Goal: Complete application form: Complete application form

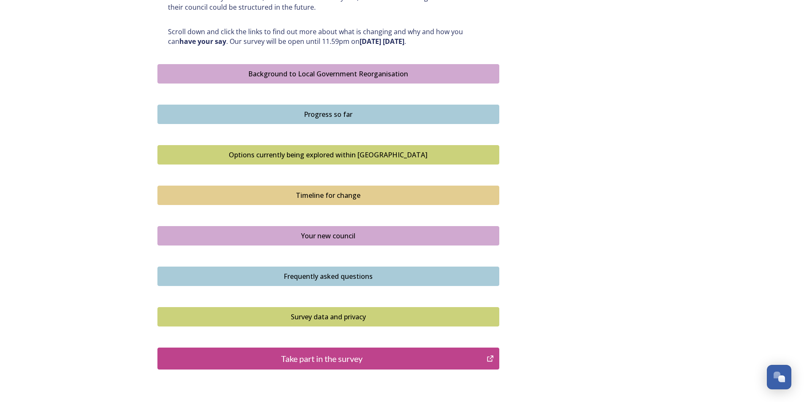
scroll to position [506, 0]
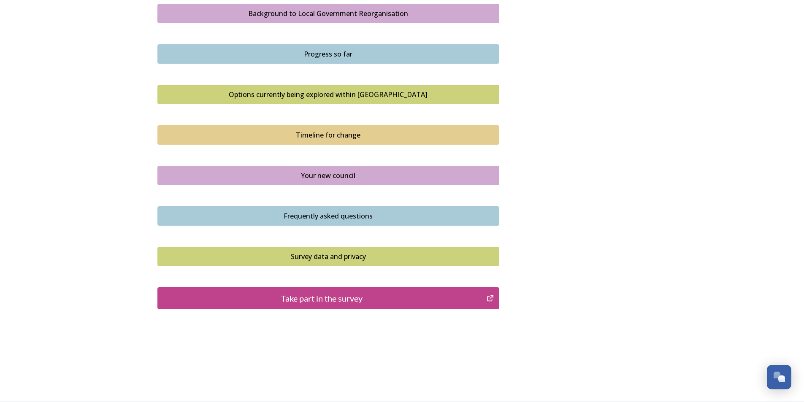
click at [363, 302] on div "Take part in the survey" at bounding box center [322, 298] width 320 height 13
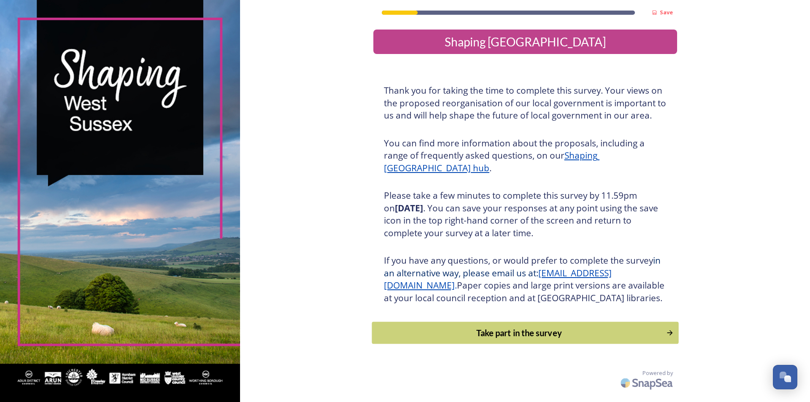
click at [457, 339] on div "Take part in the survey" at bounding box center [518, 333] width 285 height 13
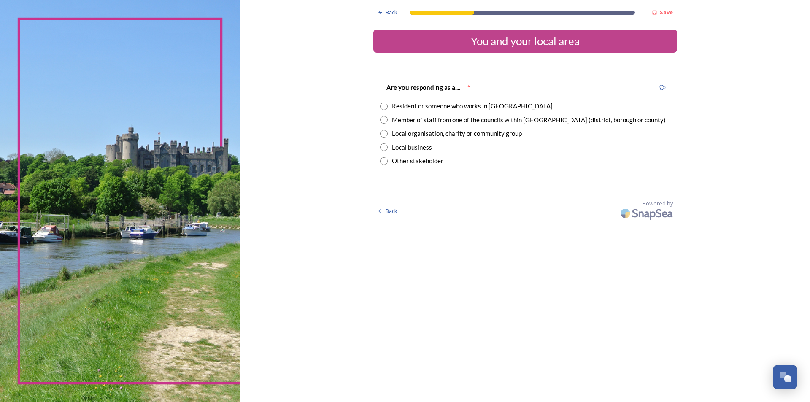
click at [458, 122] on div "Member of staff from one of the councils within [GEOGRAPHIC_DATA] (district, bo…" at bounding box center [529, 120] width 274 height 10
radio input "true"
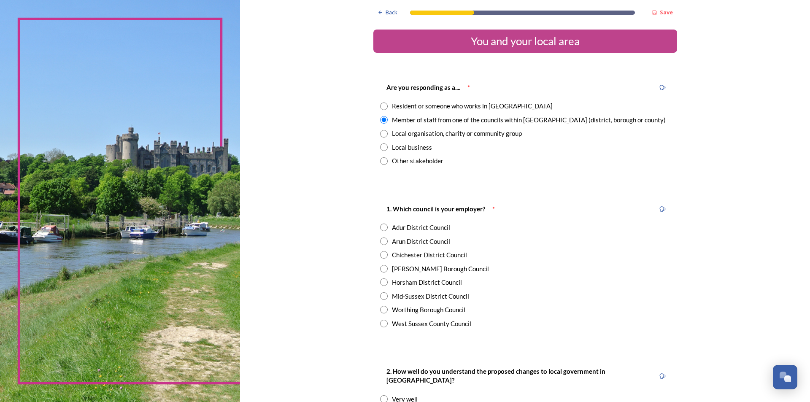
click at [425, 320] on div "West Sussex County Council" at bounding box center [431, 324] width 79 height 10
radio input "true"
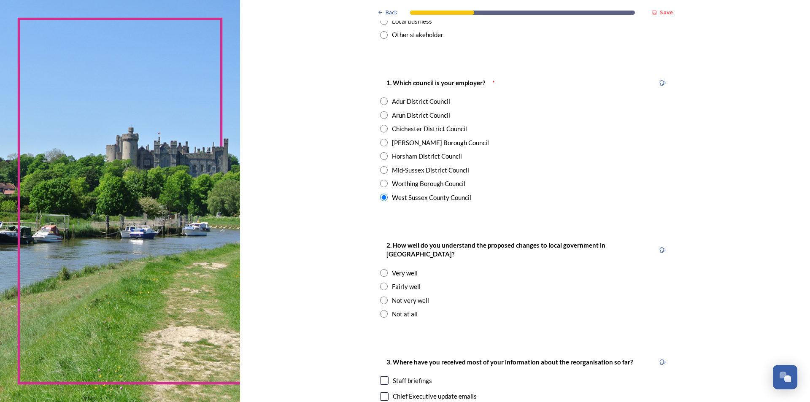
scroll to position [127, 0]
click at [410, 281] on div "Fairly well" at bounding box center [406, 286] width 29 height 10
radio input "true"
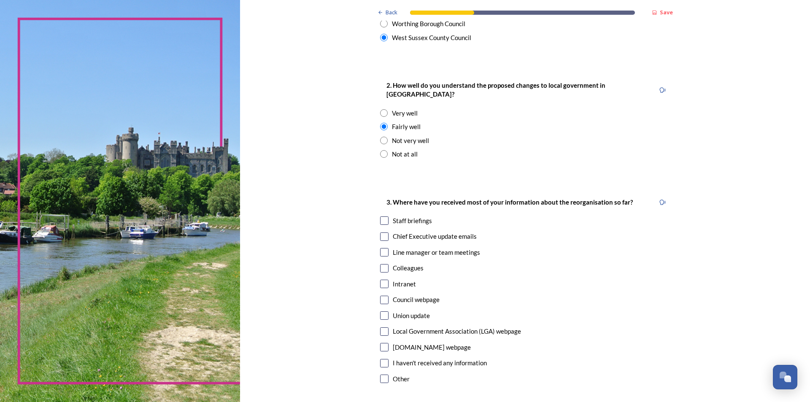
scroll to position [295, 0]
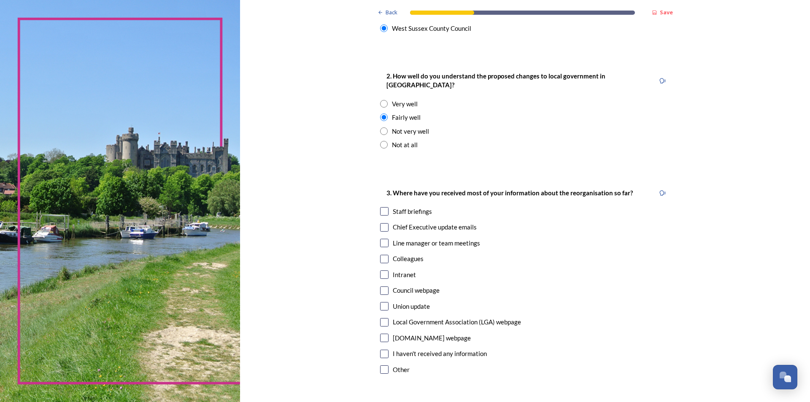
click at [380, 207] on input "checkbox" at bounding box center [384, 211] width 8 height 8
checkbox input "true"
click at [386, 222] on div "Chief Executive update emails" at bounding box center [525, 227] width 290 height 10
click at [383, 223] on input "checkbox" at bounding box center [384, 227] width 8 height 8
click at [384, 210] on div "3. Where have you received most of your information about the reorganisation so…" at bounding box center [525, 282] width 304 height 206
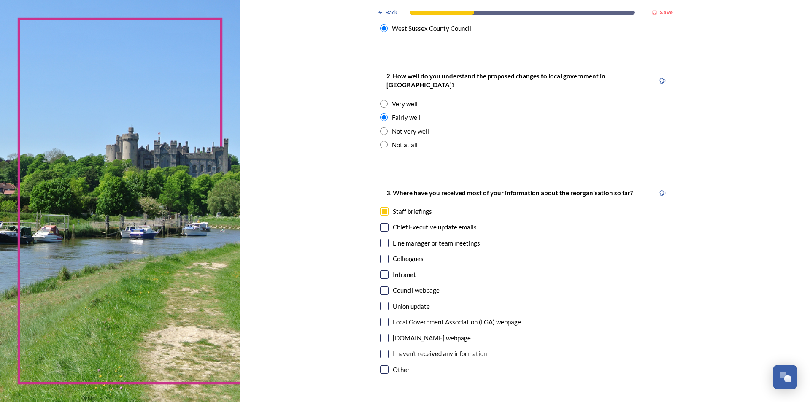
click at [384, 223] on input "checkbox" at bounding box center [384, 227] width 8 height 8
checkbox input "true"
click at [382, 255] on input "checkbox" at bounding box center [384, 259] width 8 height 8
checkbox input "true"
click at [380, 270] on input "checkbox" at bounding box center [384, 274] width 8 height 8
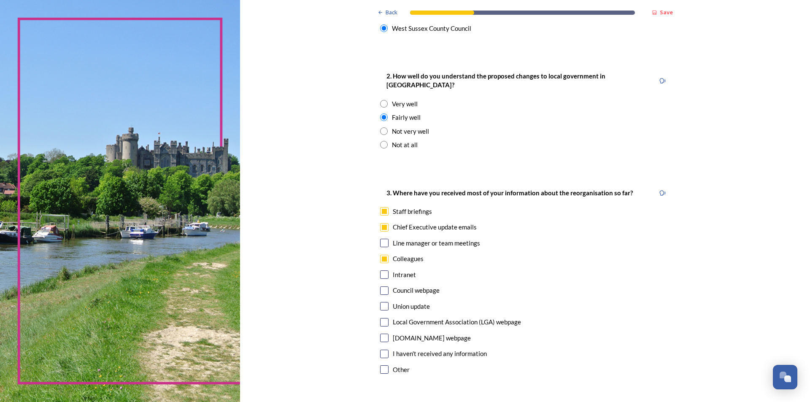
checkbox input "true"
click at [380, 302] on input "checkbox" at bounding box center [384, 306] width 8 height 8
checkbox input "true"
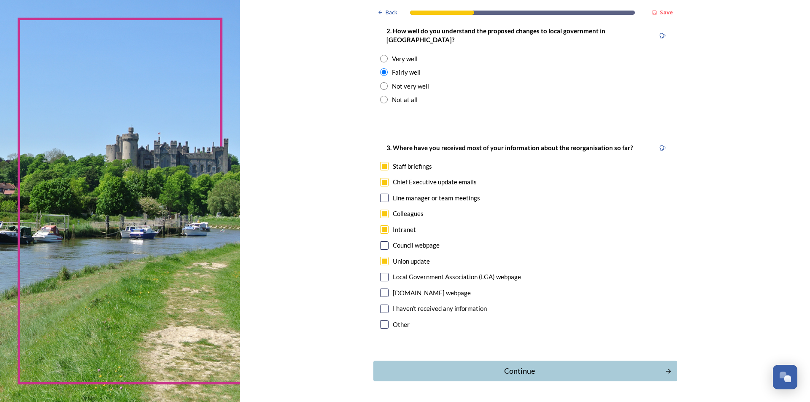
scroll to position [360, 0]
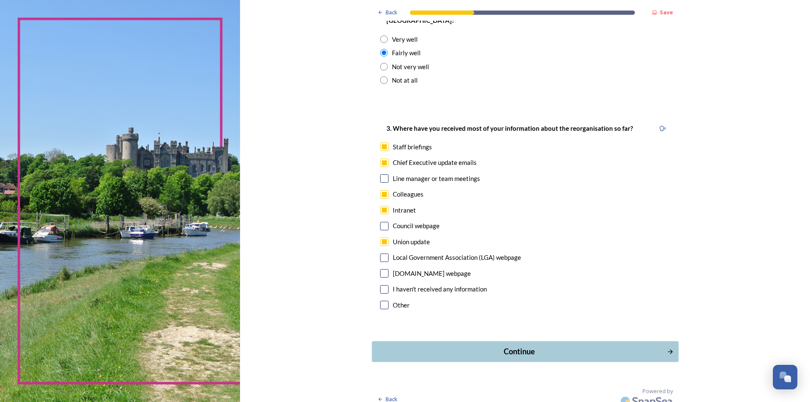
click at [474, 346] on div "Continue" at bounding box center [519, 351] width 286 height 11
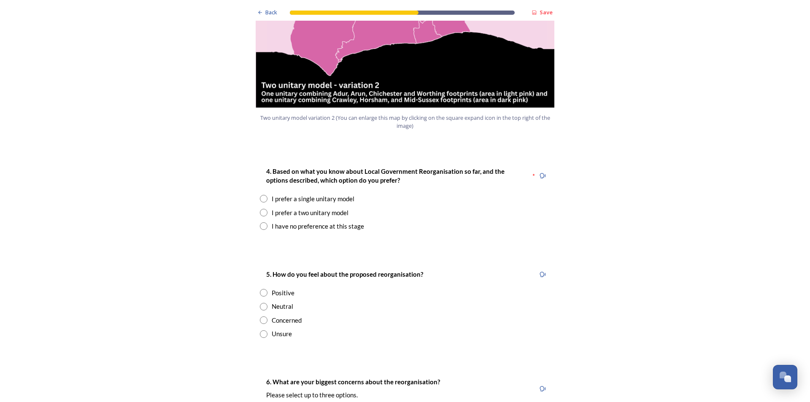
scroll to position [1012, 0]
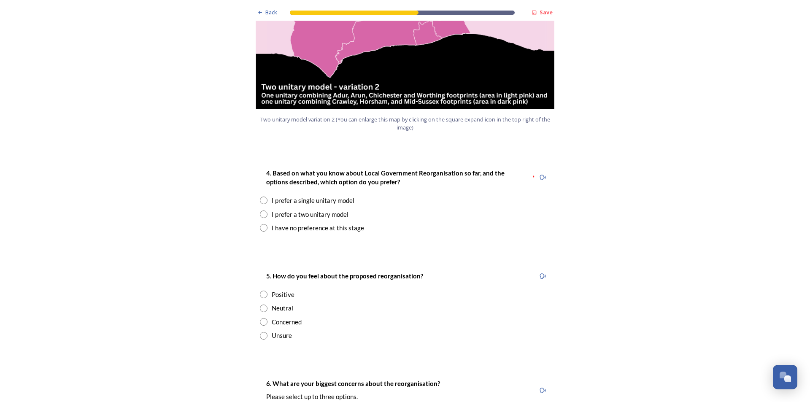
click at [262, 197] on input "radio" at bounding box center [264, 201] width 8 height 8
radio input "true"
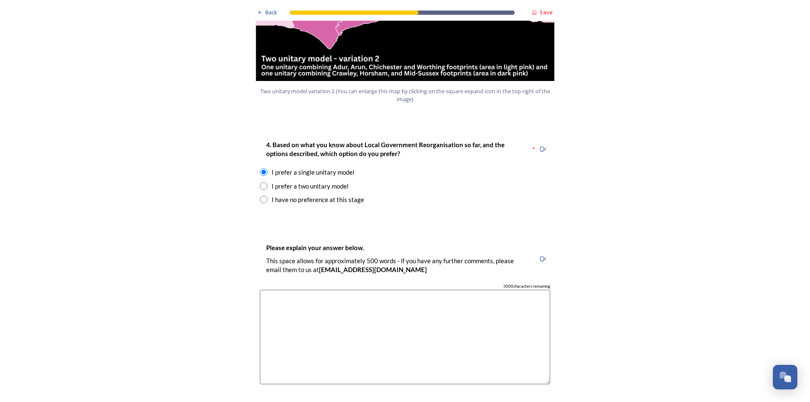
scroll to position [1097, 0]
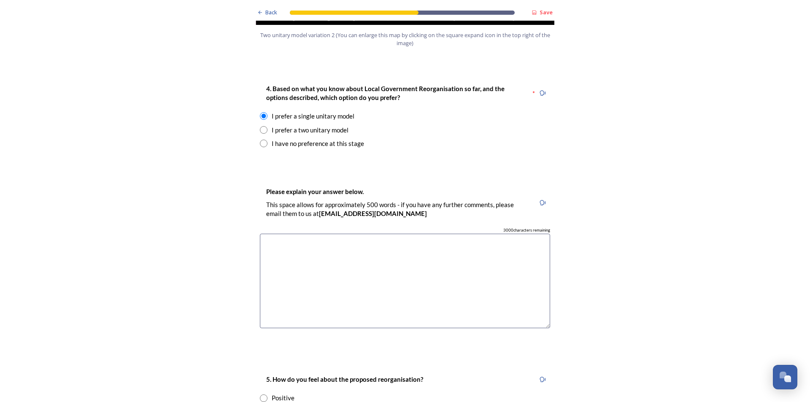
click at [389, 234] on textarea at bounding box center [405, 281] width 290 height 95
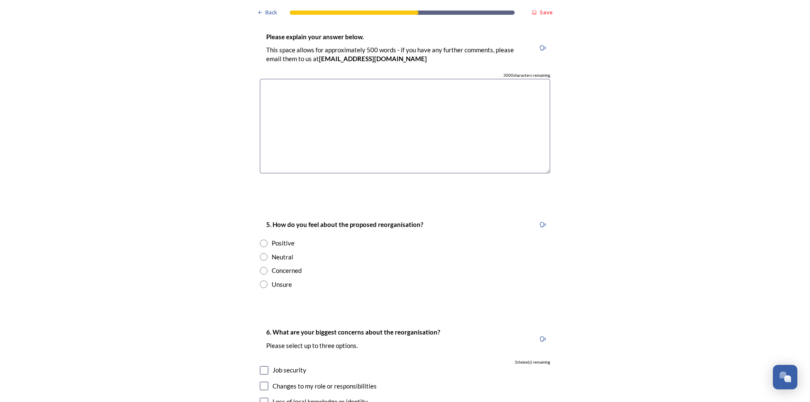
scroll to position [1266, 0]
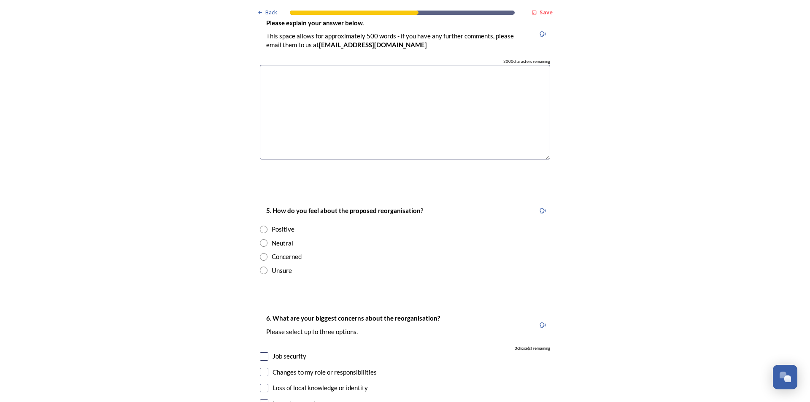
click at [262, 226] on input "radio" at bounding box center [264, 230] width 8 height 8
radio input "true"
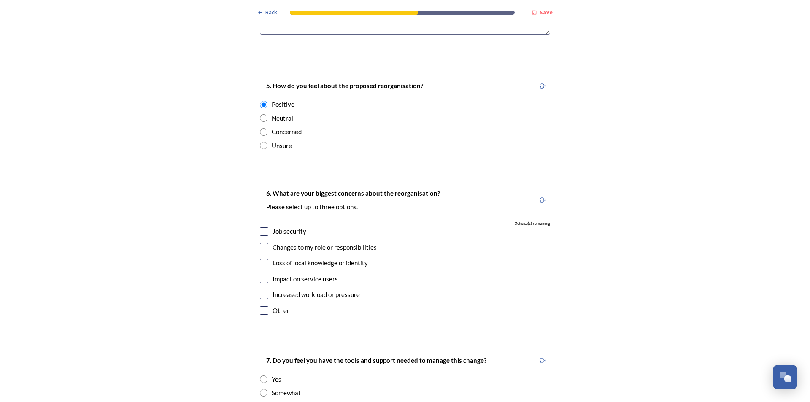
scroll to position [1392, 0]
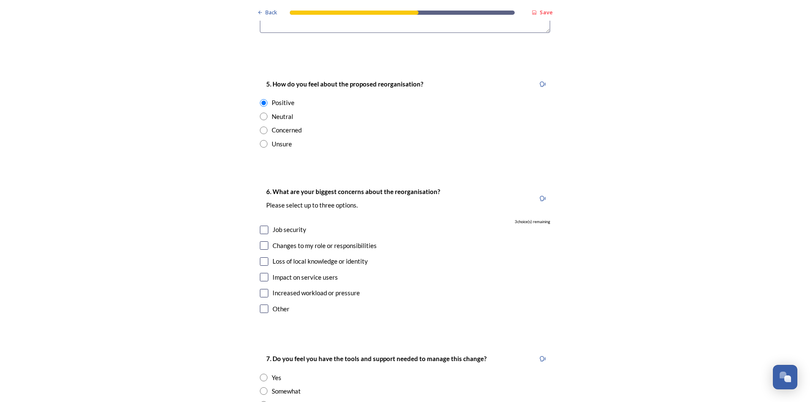
click at [267, 225] on div "Job security" at bounding box center [405, 230] width 290 height 10
checkbox input "true"
click at [259, 210] on div "6. What are your biggest concerns about the reorganisation? Please select up to…" at bounding box center [405, 251] width 304 height 146
click at [263, 273] on input "checkbox" at bounding box center [264, 277] width 8 height 8
checkbox input "true"
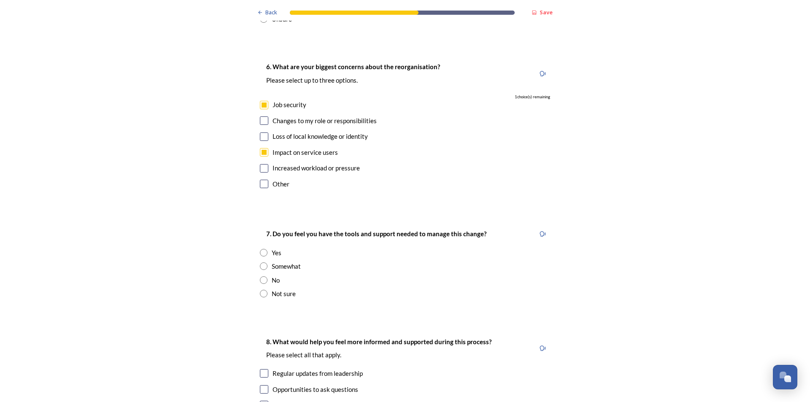
scroll to position [1519, 0]
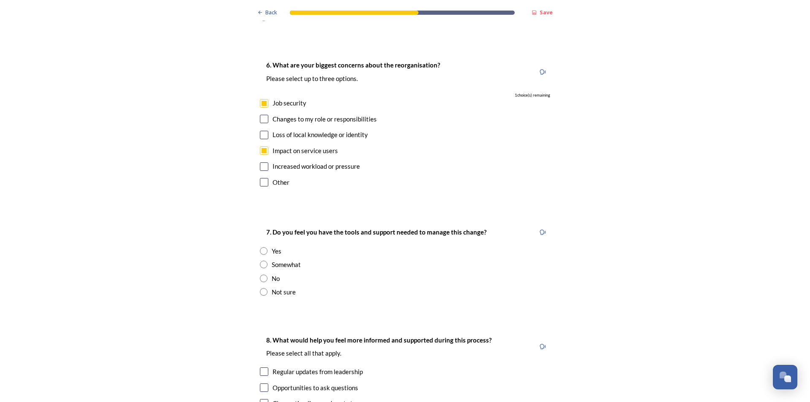
click at [262, 275] on input "radio" at bounding box center [264, 279] width 8 height 8
radio input "true"
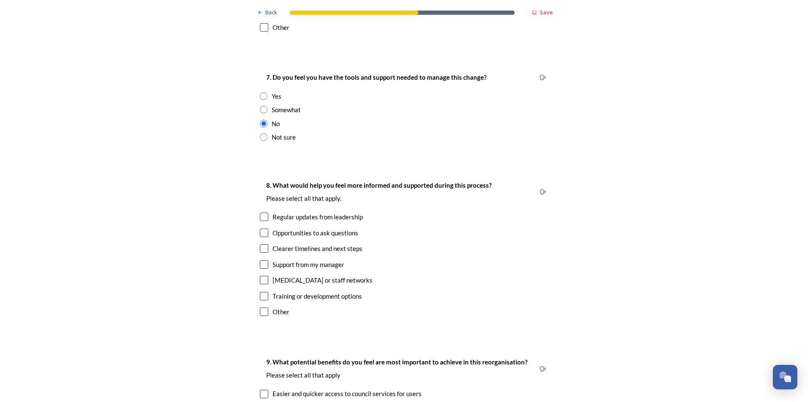
scroll to position [1687, 0]
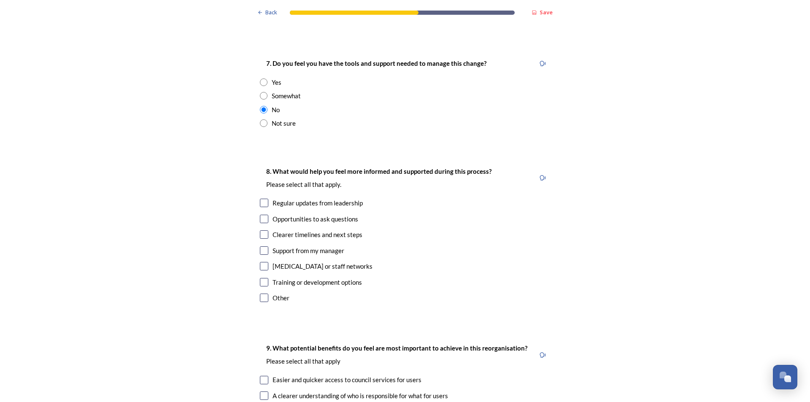
click at [264, 199] on input "checkbox" at bounding box center [264, 203] width 8 height 8
checkbox input "true"
click at [262, 215] on input "checkbox" at bounding box center [264, 219] width 8 height 8
checkbox input "true"
click at [264, 230] on input "checkbox" at bounding box center [264, 234] width 8 height 8
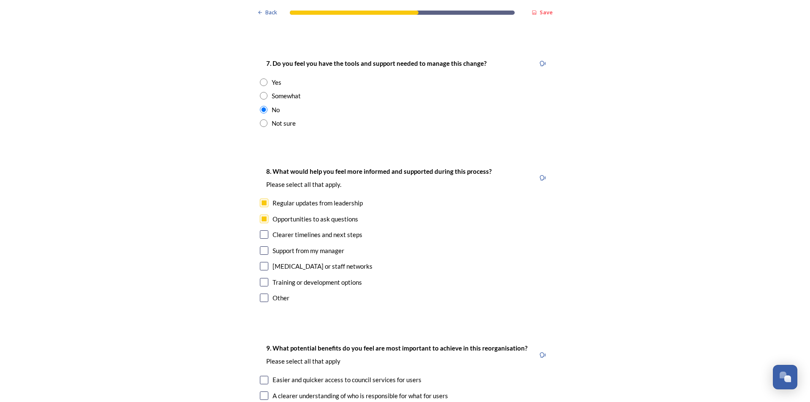
checkbox input "true"
click at [260, 262] on input "checkbox" at bounding box center [264, 266] width 8 height 8
checkbox input "true"
click at [260, 278] on input "checkbox" at bounding box center [264, 282] width 8 height 8
checkbox input "true"
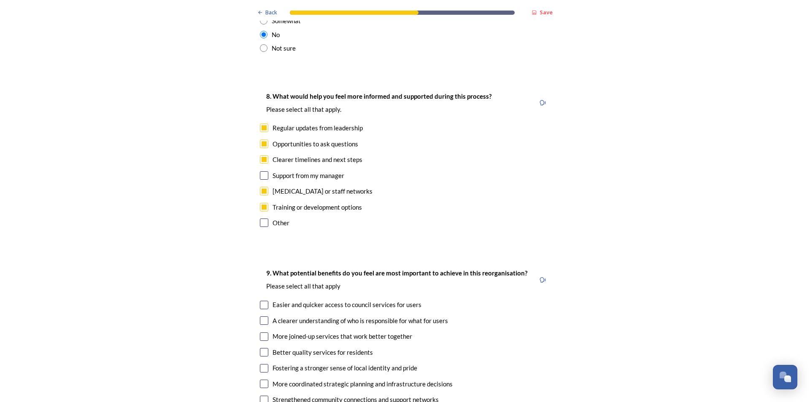
scroll to position [1856, 0]
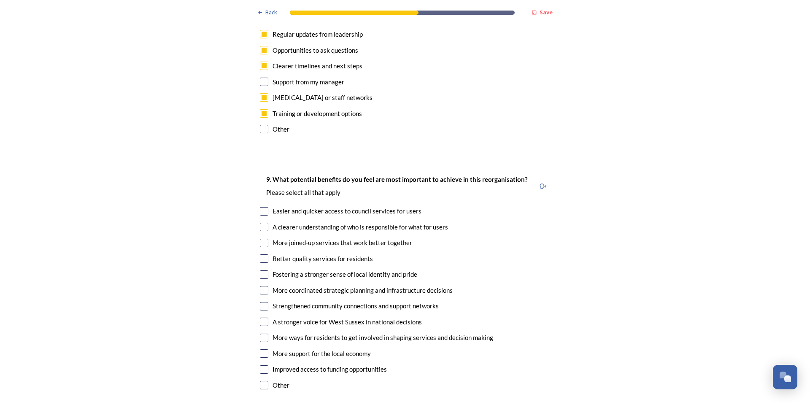
click at [262, 207] on input "checkbox" at bounding box center [264, 211] width 8 height 8
checkbox input "true"
click at [265, 239] on input "checkbox" at bounding box center [264, 243] width 8 height 8
checkbox input "true"
click at [264, 254] on input "checkbox" at bounding box center [264, 258] width 8 height 8
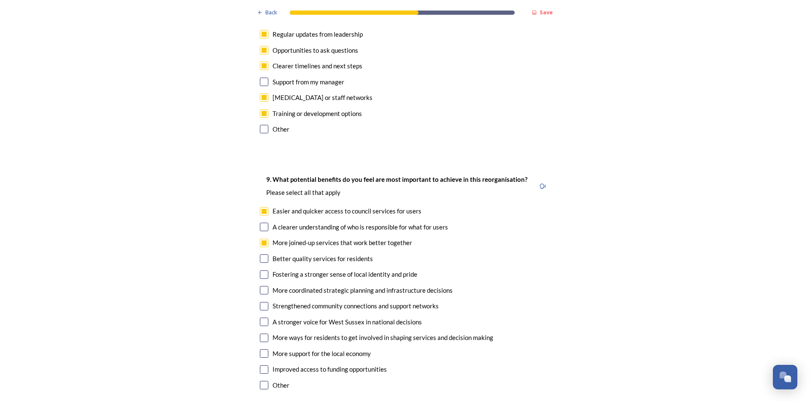
checkbox input "true"
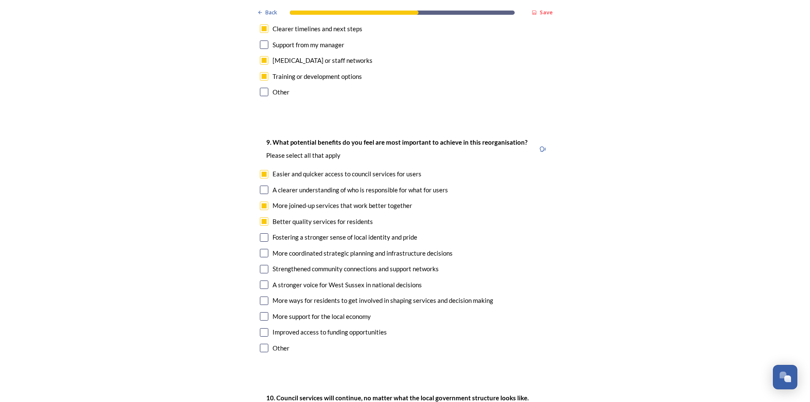
scroll to position [1940, 0]
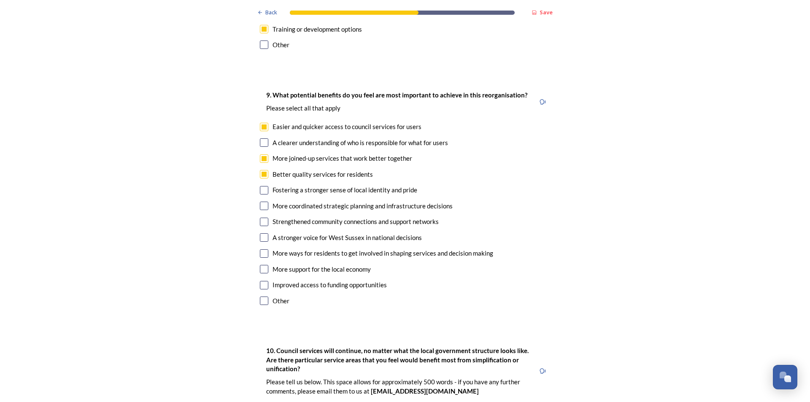
click at [261, 233] on input "checkbox" at bounding box center [264, 237] width 8 height 8
checkbox input "true"
click at [263, 281] on input "checkbox" at bounding box center [264, 285] width 8 height 8
checkbox input "true"
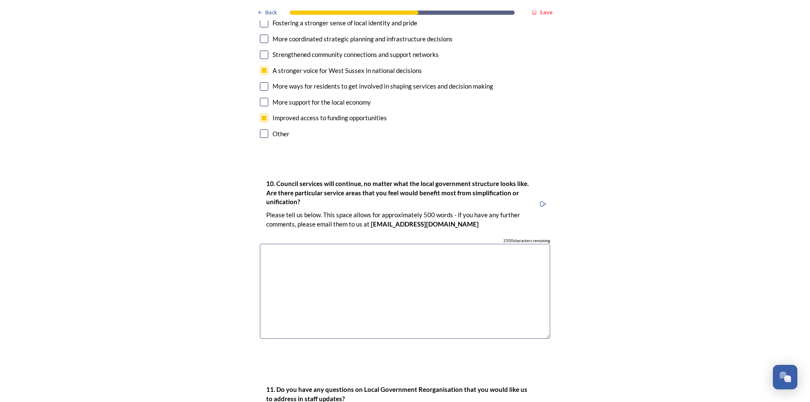
scroll to position [2109, 0]
click at [304, 256] on textarea at bounding box center [405, 289] width 290 height 95
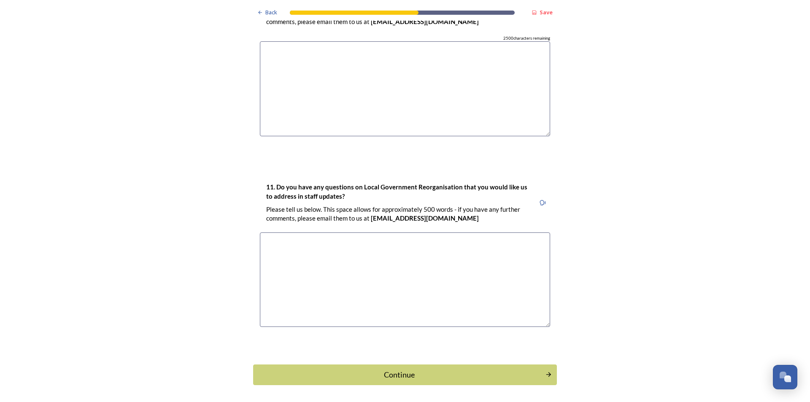
scroll to position [2317, 0]
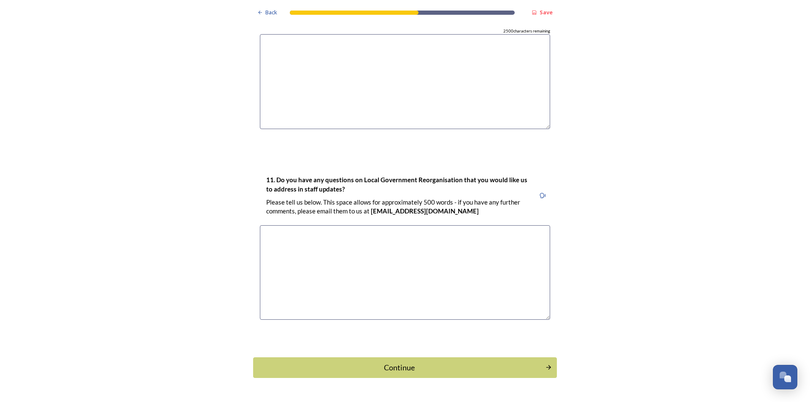
click at [414, 362] on div "Continue" at bounding box center [399, 367] width 286 height 11
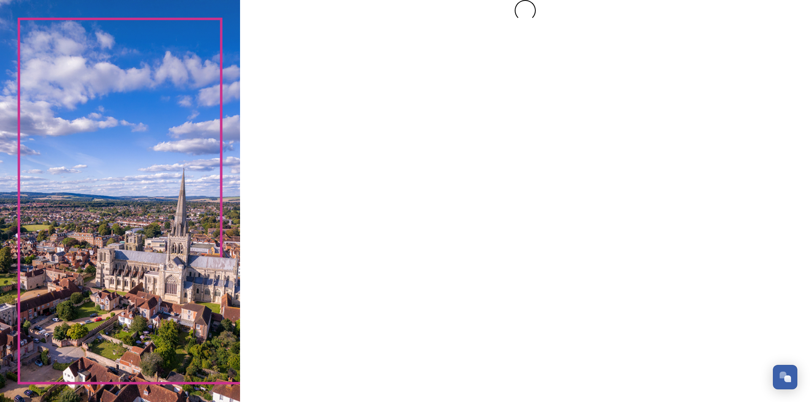
scroll to position [0, 0]
